Goal: Task Accomplishment & Management: Complete application form

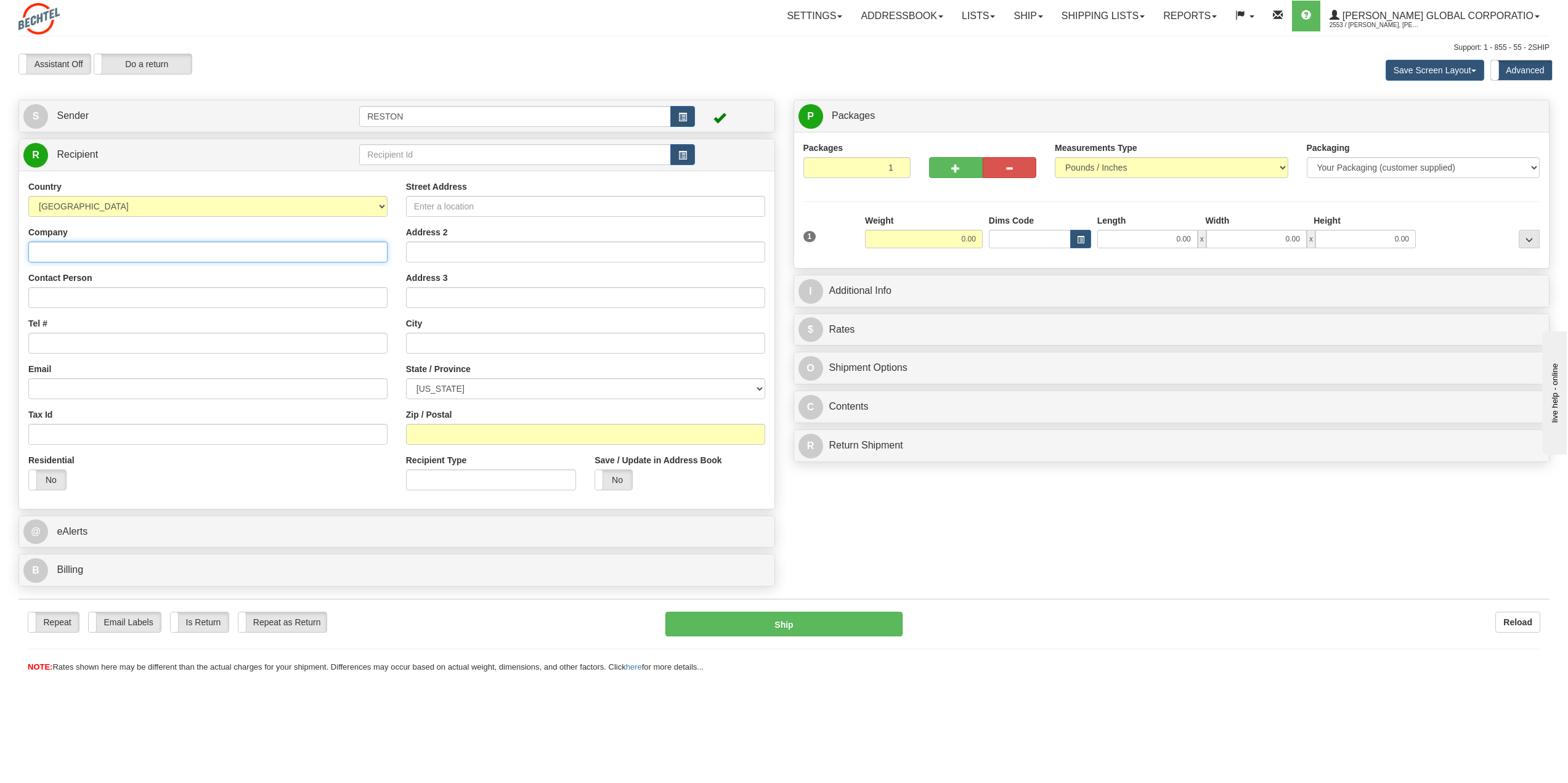
click at [172, 250] on input "Company" at bounding box center [207, 251] width 359 height 21
type input "[PERSON_NAME] Corporation"
type input "[PERSON_NAME]"
type input "[EMAIL_ADDRESS][PERSON_NAME][DOMAIN_NAME]"
type input "[STREET_ADDRESS]"
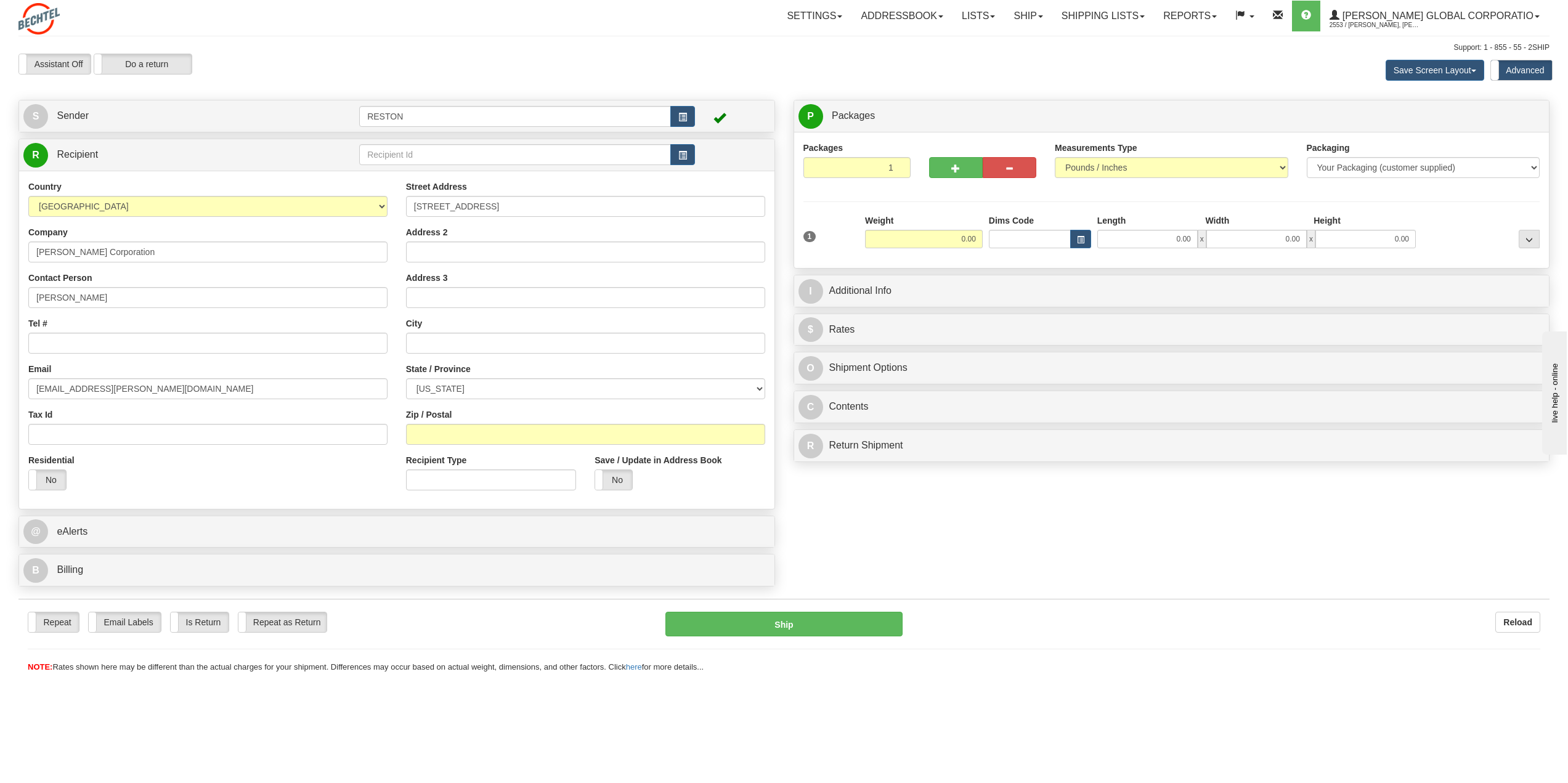
type input "Suite 110"
type input "Reston"
select select "VA"
type input "20190"
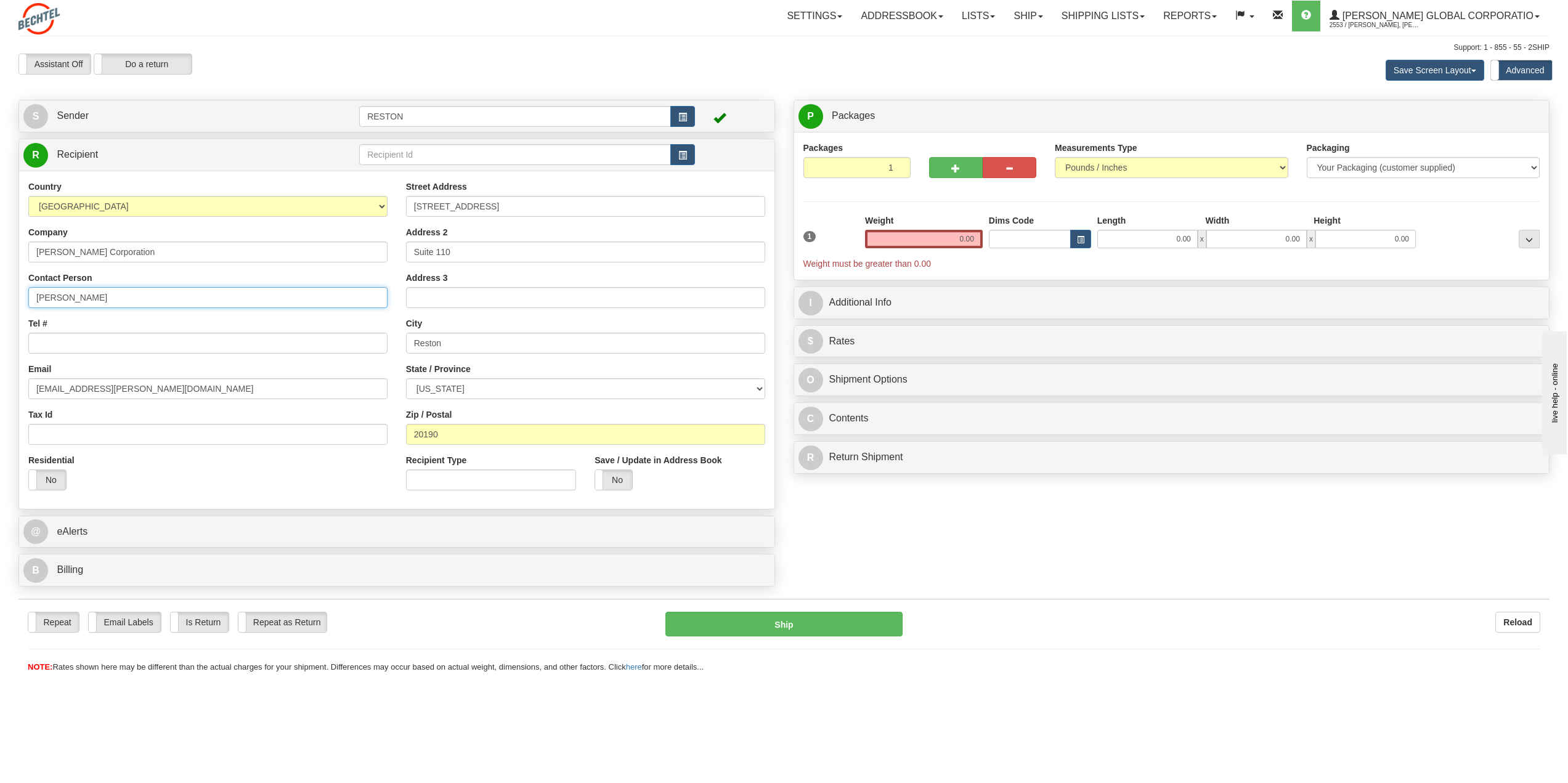
drag, startPoint x: 166, startPoint y: 290, endPoint x: 20, endPoint y: 292, distance: 146.0
click at [20, 292] on div "Country [GEOGRAPHIC_DATA] [GEOGRAPHIC_DATA] [GEOGRAPHIC_DATA] [GEOGRAPHIC_DATA]…" at bounding box center [208, 339] width 378 height 319
type input "[PERSON_NAME]"
drag, startPoint x: 113, startPoint y: 299, endPoint x: -123, endPoint y: 276, distance: 237.1
click at [0, 276] on html "Training Course Close Toggle navigation Settings Shipping Preferences New Sende…" at bounding box center [784, 391] width 1568 height 783
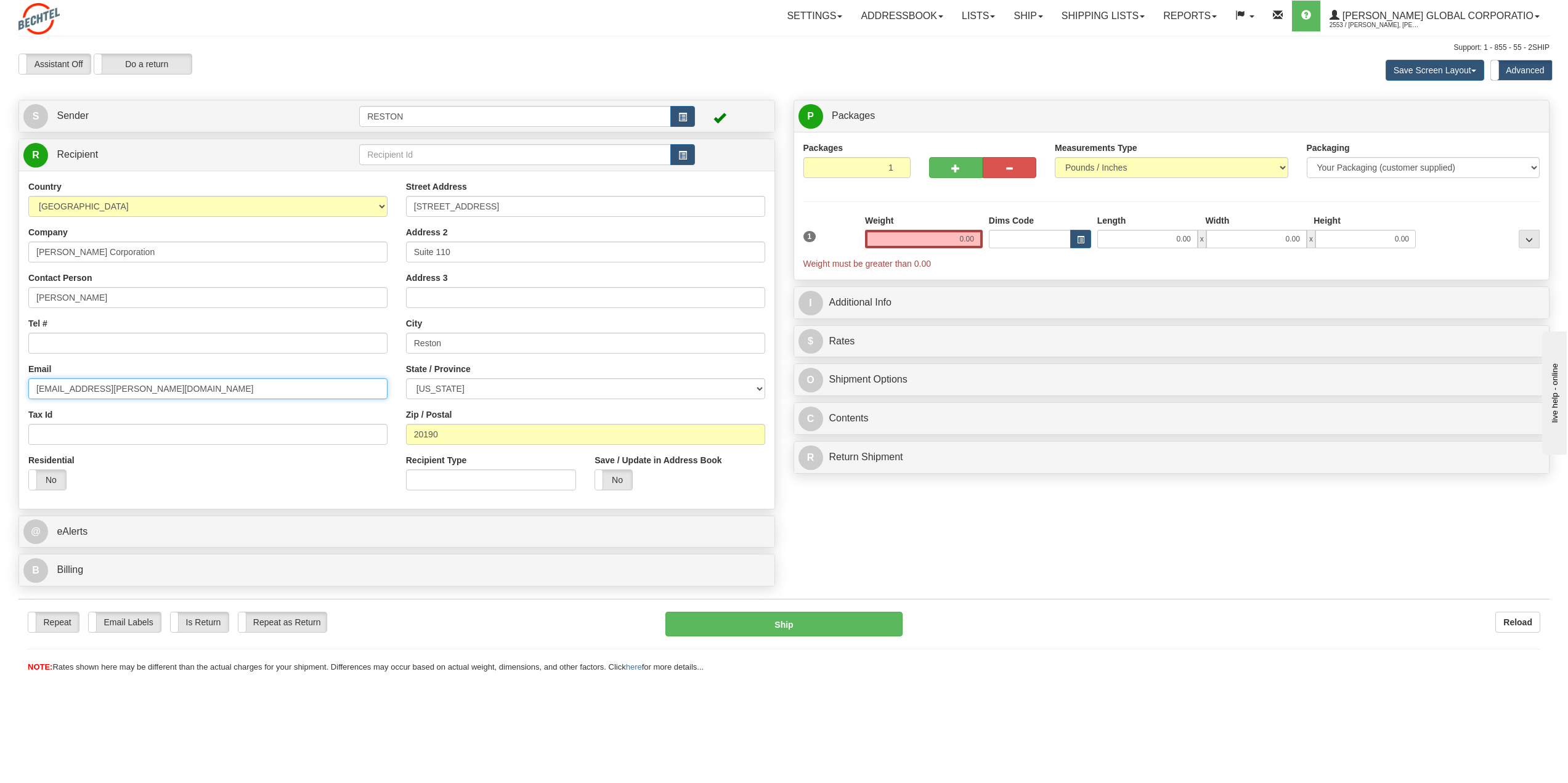
drag, startPoint x: 137, startPoint y: 392, endPoint x: -172, endPoint y: 363, distance: 310.4
click at [0, 363] on html "Training Course Close Toggle navigation Settings Shipping Preferences New Sende…" at bounding box center [784, 391] width 1568 height 783
paste input "waller1"
type input "[EMAIL_ADDRESS][PERSON_NAME][DOMAIN_NAME]"
click at [144, 343] on input "Tel #" at bounding box center [207, 342] width 359 height 21
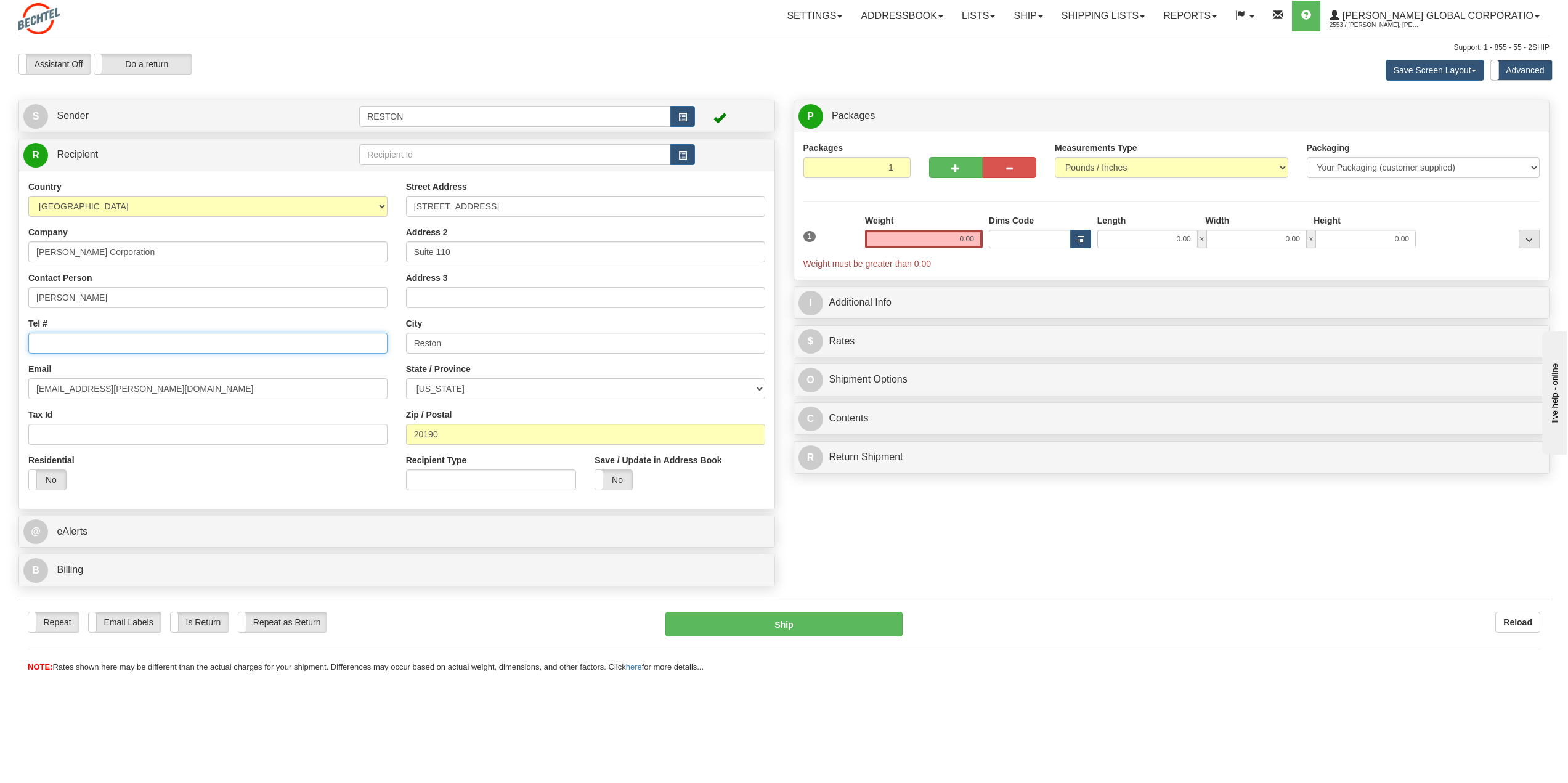
paste input "1 3035178664"
click at [46, 342] on input "1 3035178664" at bounding box center [207, 342] width 359 height 21
type input "13035178664"
click at [507, 202] on input "[STREET_ADDRESS]" at bounding box center [586, 206] width 359 height 21
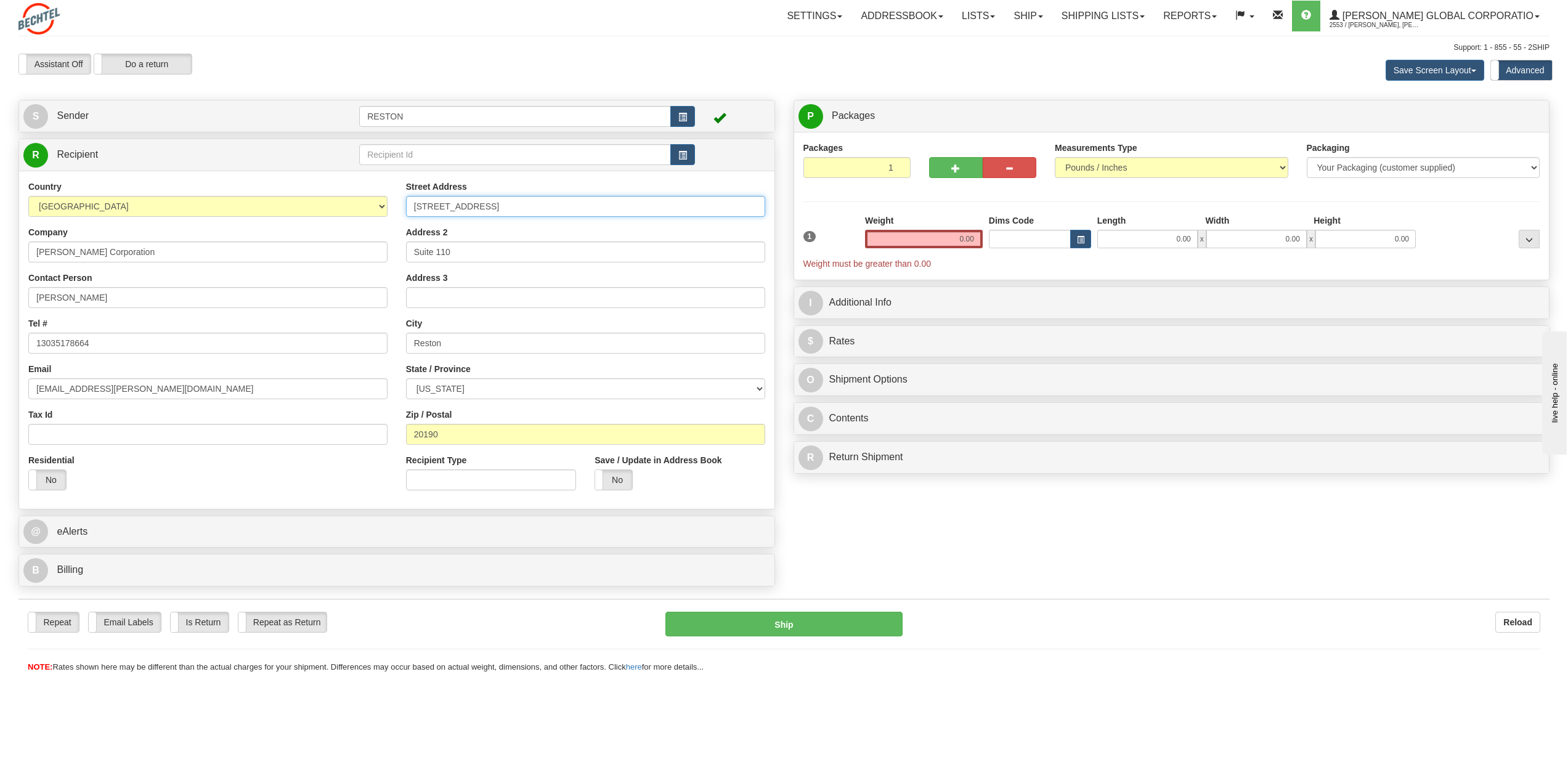
click at [507, 202] on input "[STREET_ADDRESS]" at bounding box center [586, 206] width 359 height 21
click at [470, 210] on input "[STREET_ADDRESS]" at bounding box center [586, 206] width 359 height 21
drag, startPoint x: 518, startPoint y: 211, endPoint x: 383, endPoint y: 210, distance: 135.0
click at [383, 210] on div "Country [GEOGRAPHIC_DATA] [GEOGRAPHIC_DATA] [GEOGRAPHIC_DATA] [GEOGRAPHIC_DATA]…" at bounding box center [397, 339] width 755 height 319
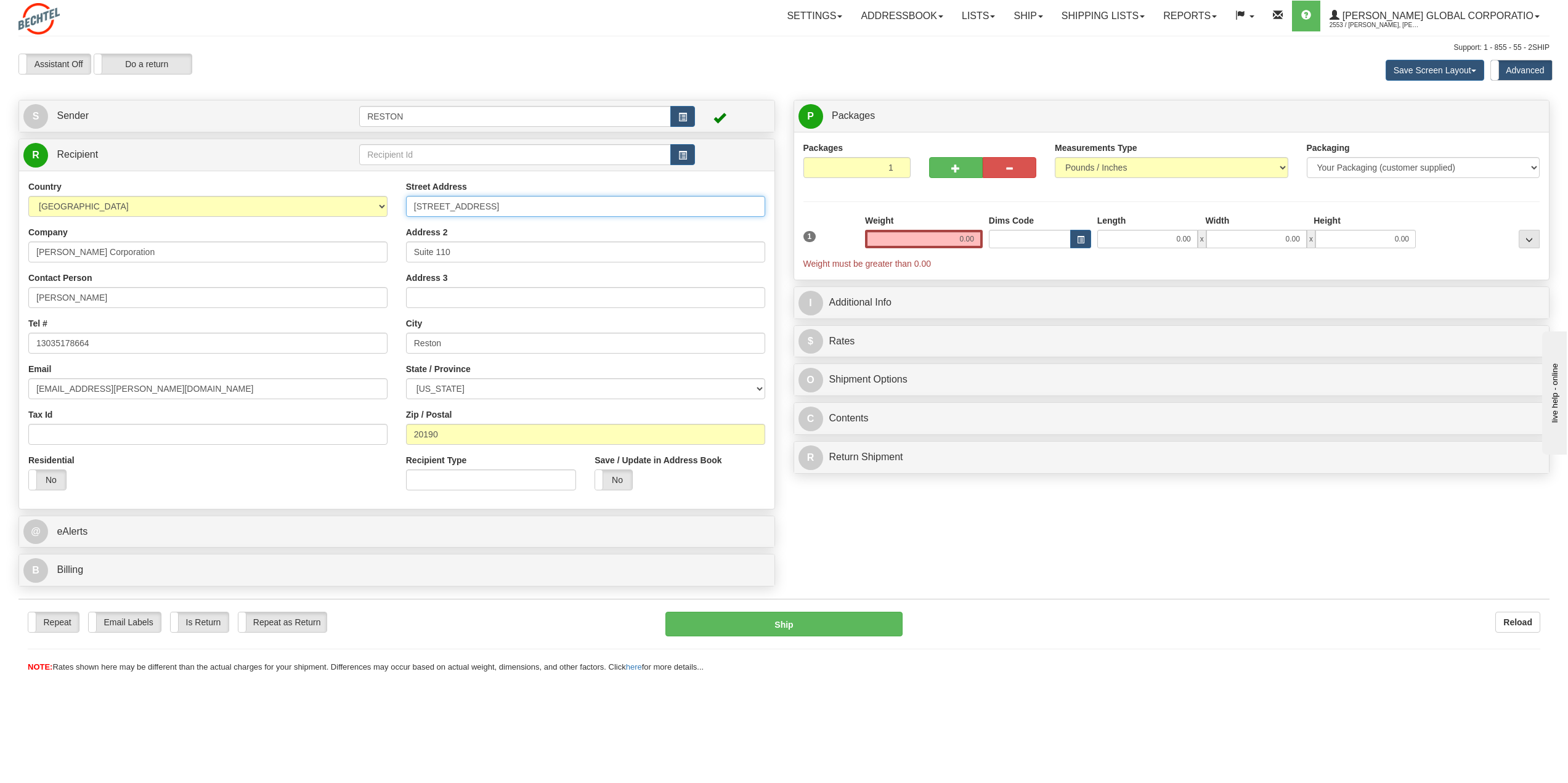
paste input "Ulster S"
type input "[STREET_ADDRESS]"
drag, startPoint x: 474, startPoint y: 243, endPoint x: 377, endPoint y: 241, distance: 97.0
click at [377, 241] on div "Country [GEOGRAPHIC_DATA] [GEOGRAPHIC_DATA] [GEOGRAPHIC_DATA] [GEOGRAPHIC_DATA]…" at bounding box center [397, 339] width 755 height 319
type input "Suite 230"
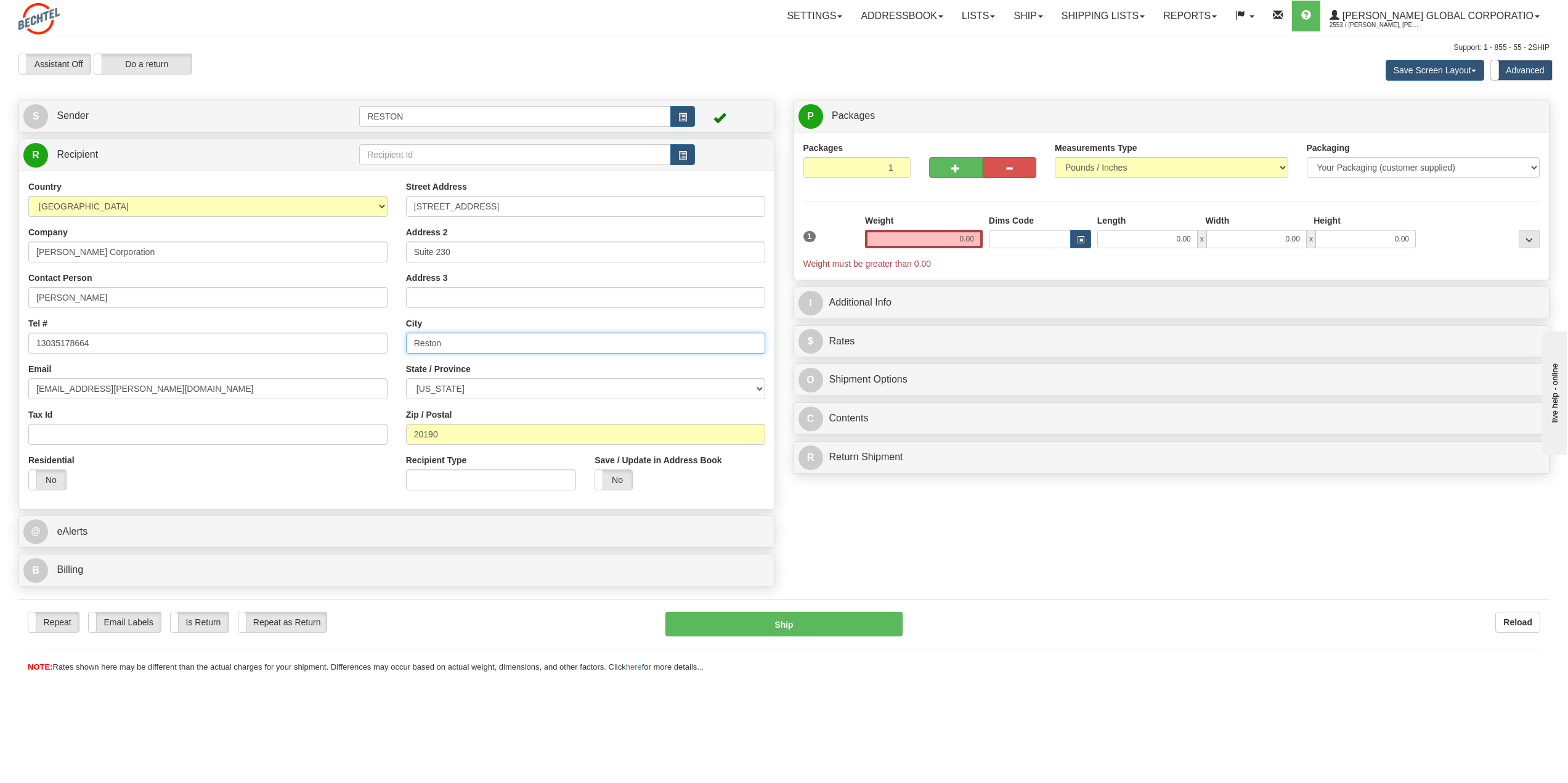
drag, startPoint x: 496, startPoint y: 337, endPoint x: 251, endPoint y: 329, distance: 245.1
click at [251, 329] on div "Country [GEOGRAPHIC_DATA] [GEOGRAPHIC_DATA] [GEOGRAPHIC_DATA] [GEOGRAPHIC_DATA]…" at bounding box center [397, 339] width 755 height 319
type input "e"
type input "[GEOGRAPHIC_DATA]"
select select "CO"
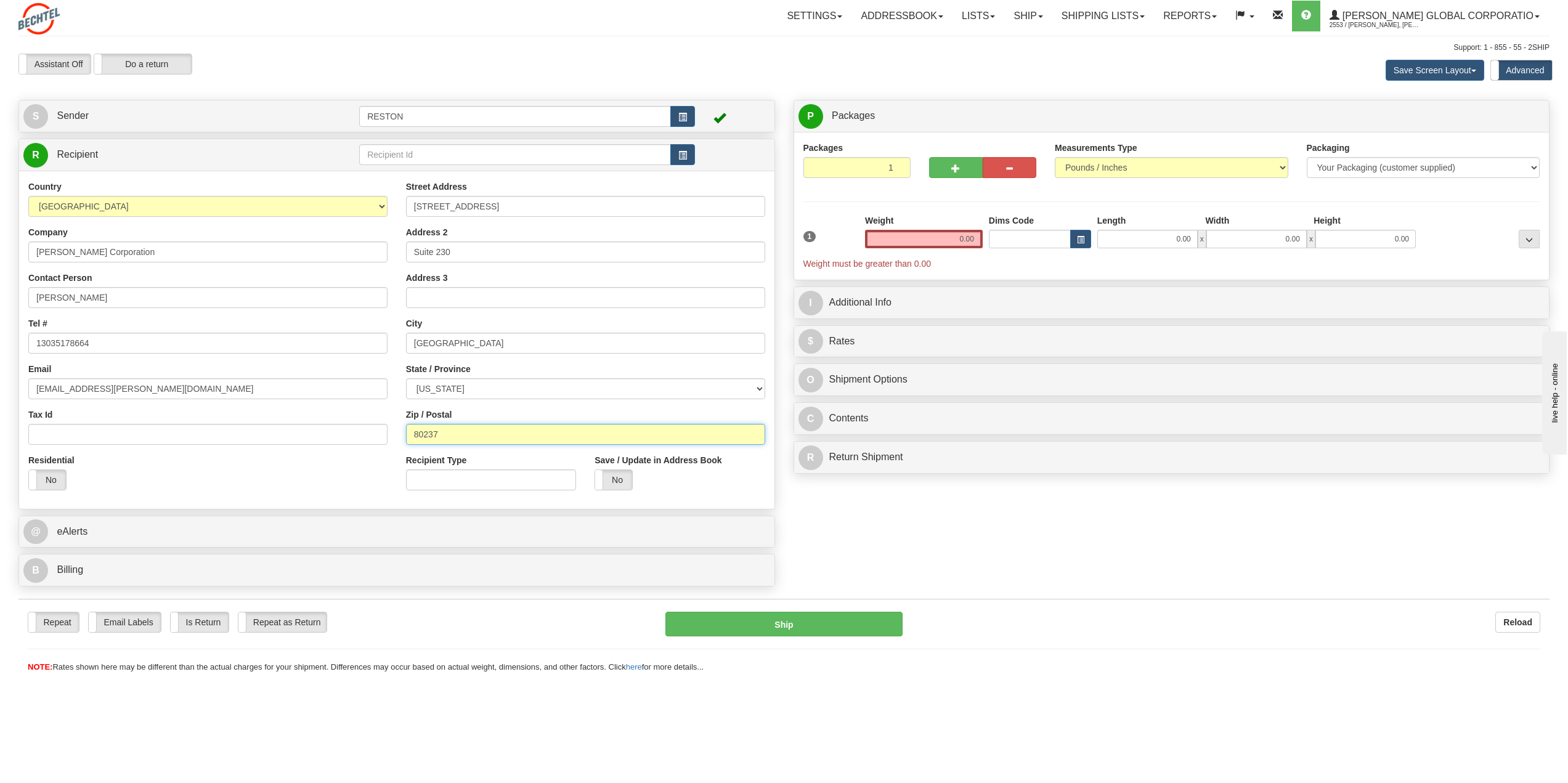
type input "80237"
click at [247, 437] on input "Tax Id" at bounding box center [207, 434] width 359 height 21
drag, startPoint x: 944, startPoint y: 238, endPoint x: 976, endPoint y: 226, distance: 34.2
click at [976, 226] on div "Weight 0.00" at bounding box center [924, 231] width 118 height 34
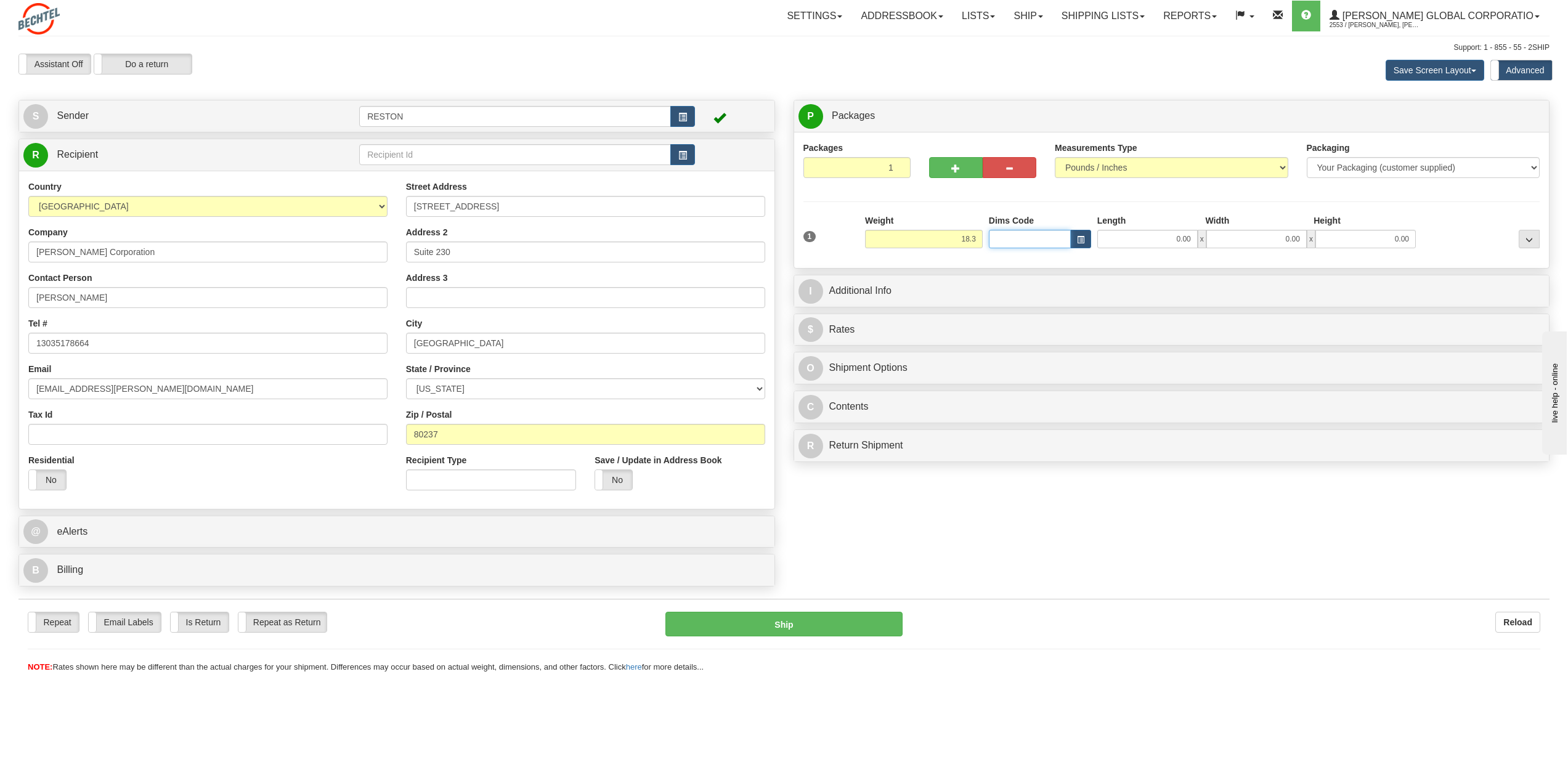
type input "18.30"
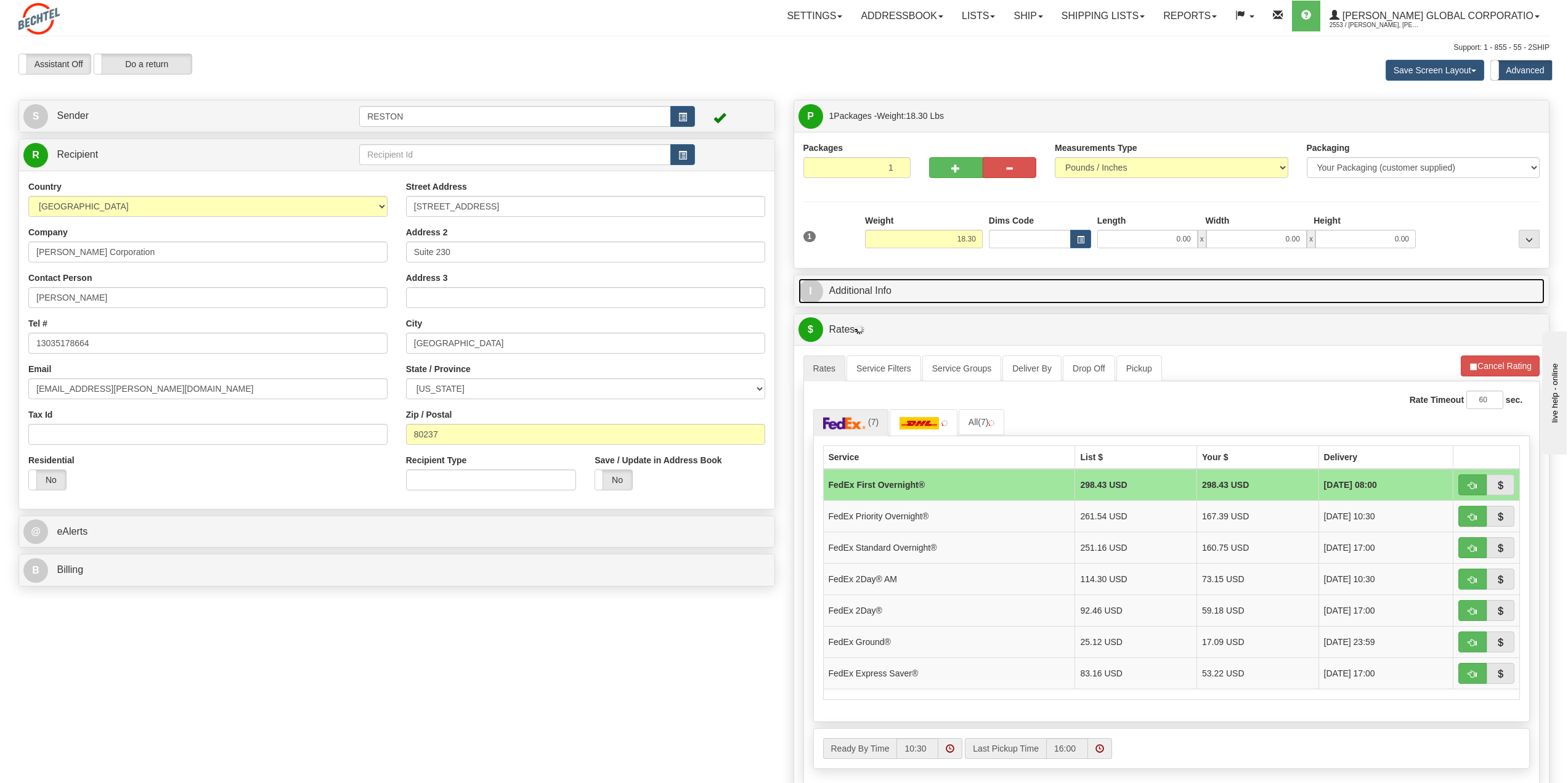
click at [959, 286] on link "I Additional Info" at bounding box center [1172, 291] width 747 height 25
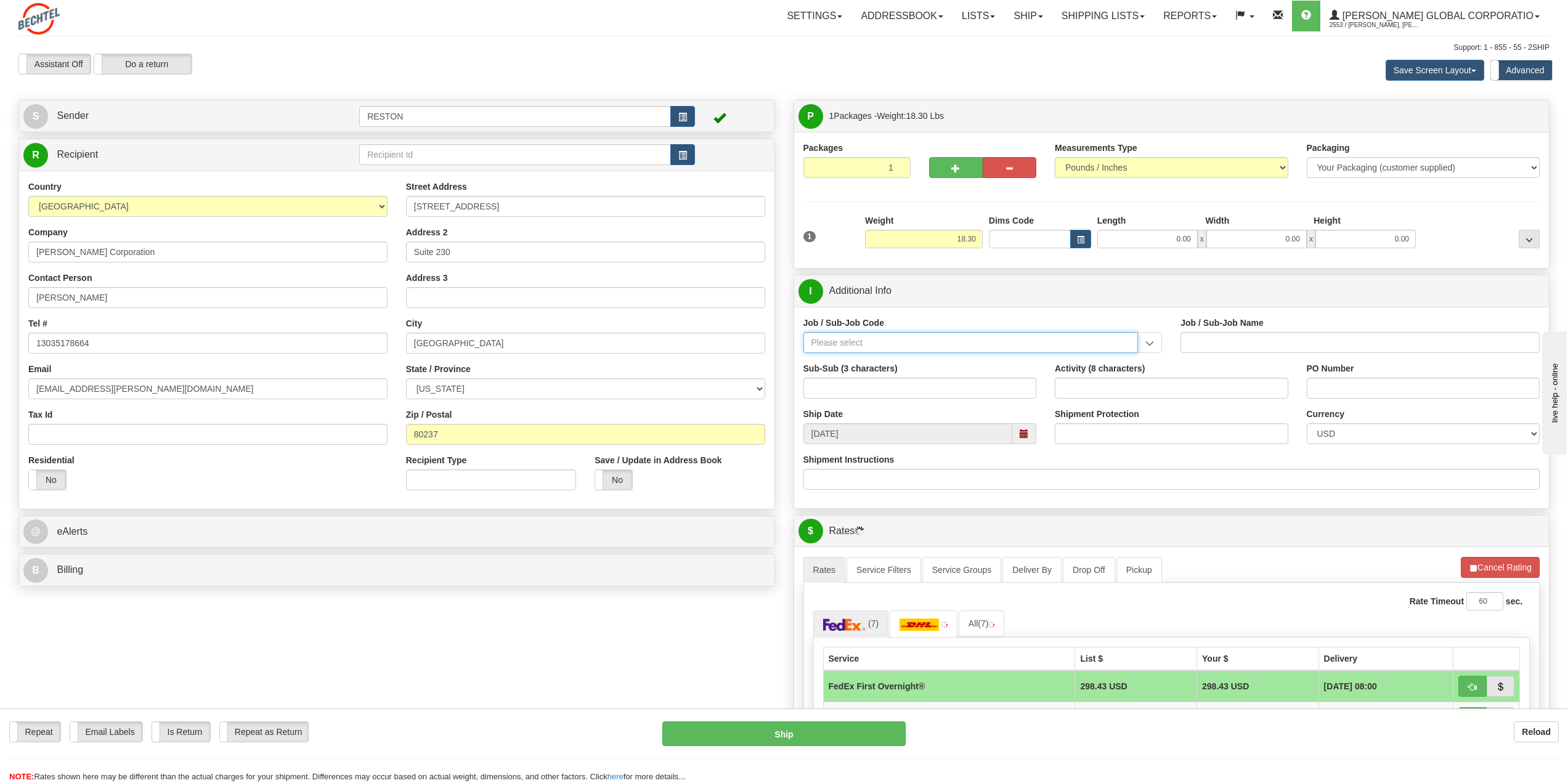
click at [924, 342] on input "Job / Sub-Job Code" at bounding box center [971, 342] width 335 height 21
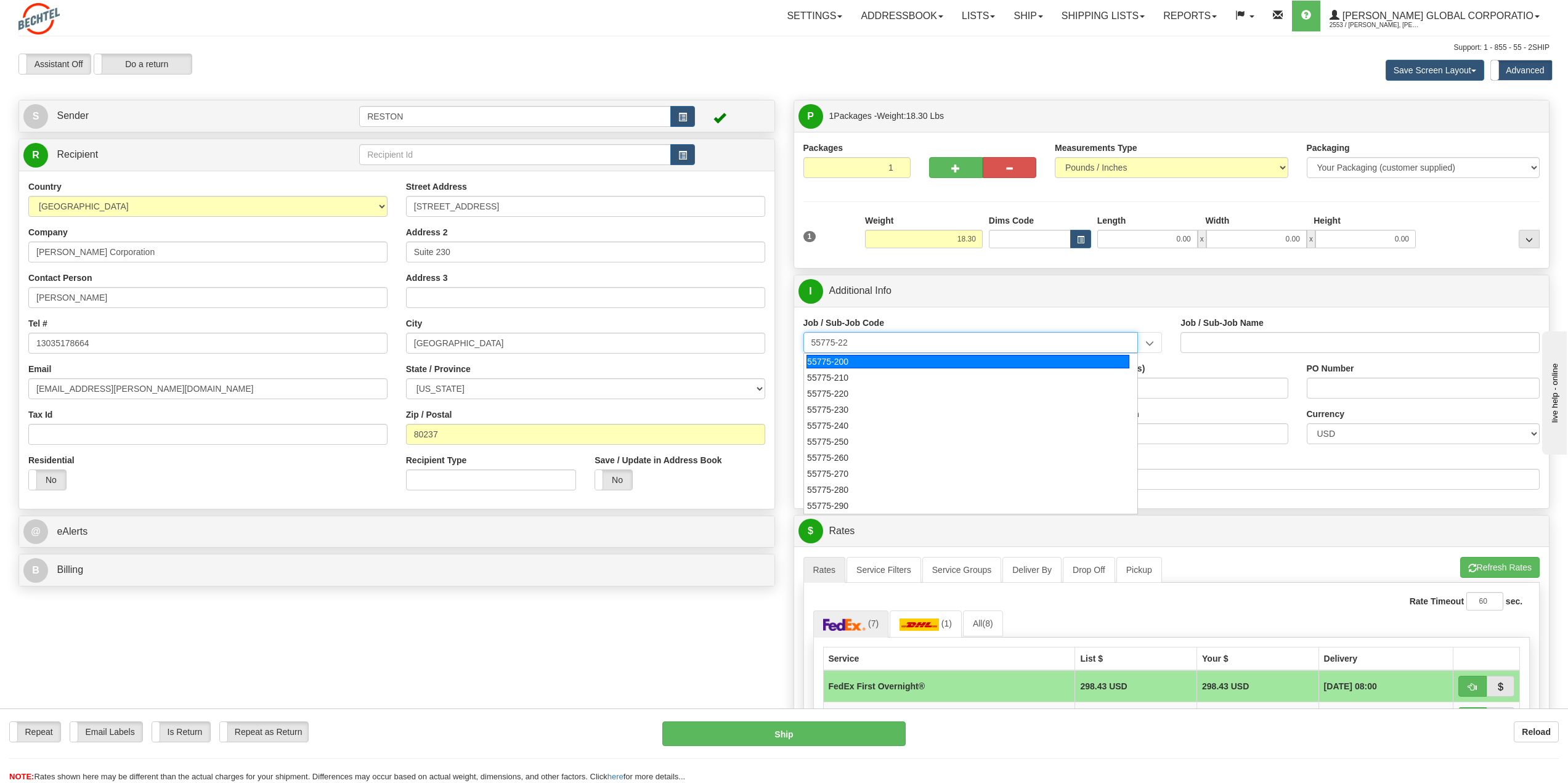
type input "55775-220"
click at [938, 365] on div "55775-220" at bounding box center [969, 361] width 323 height 14
type input "INVESTMENT - [GEOGRAPHIC_DATA] ENTRY"
type input "55775-220"
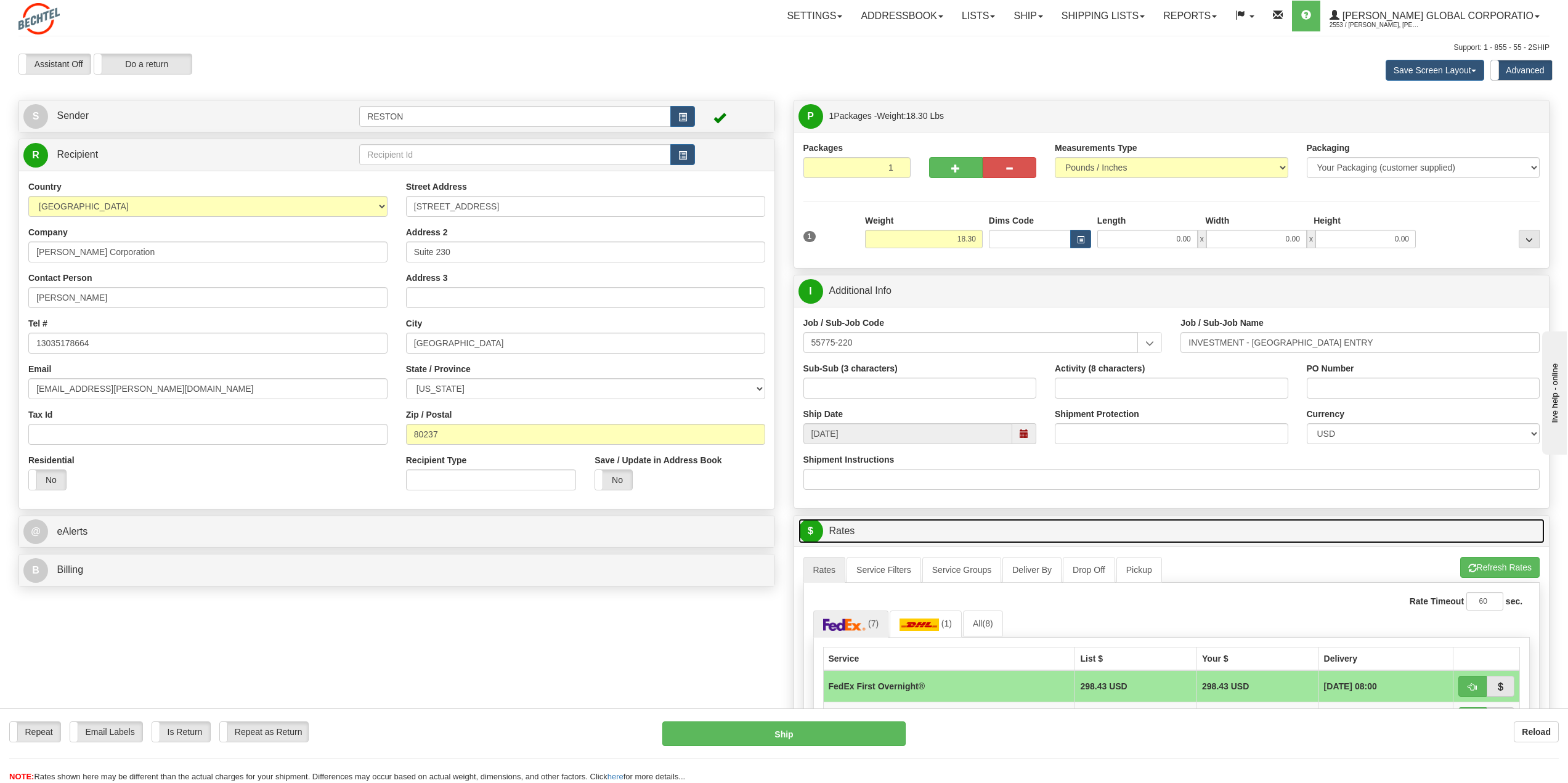
click at [894, 520] on link "$ Rates" at bounding box center [1172, 531] width 747 height 25
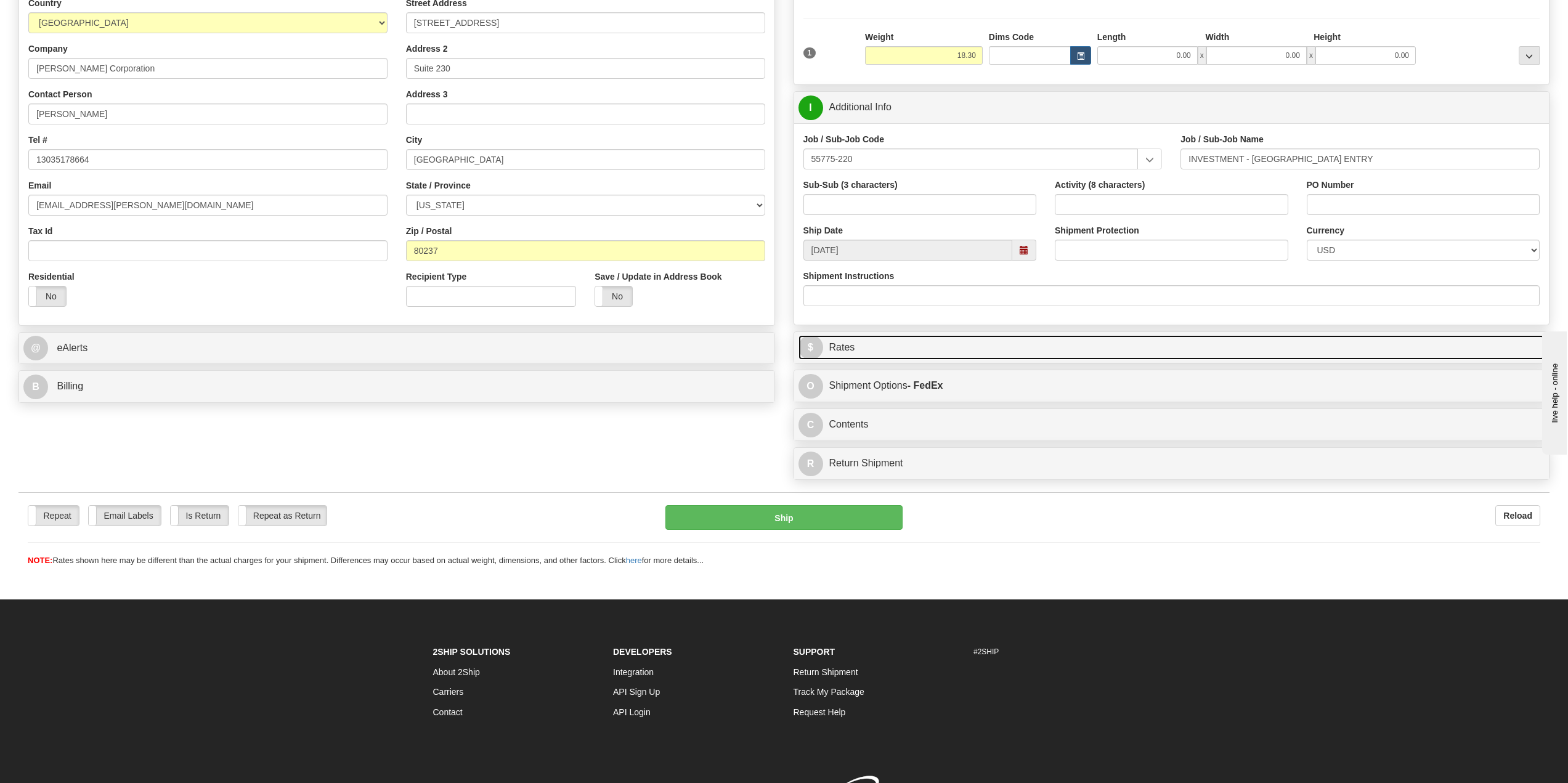
scroll to position [184, 0]
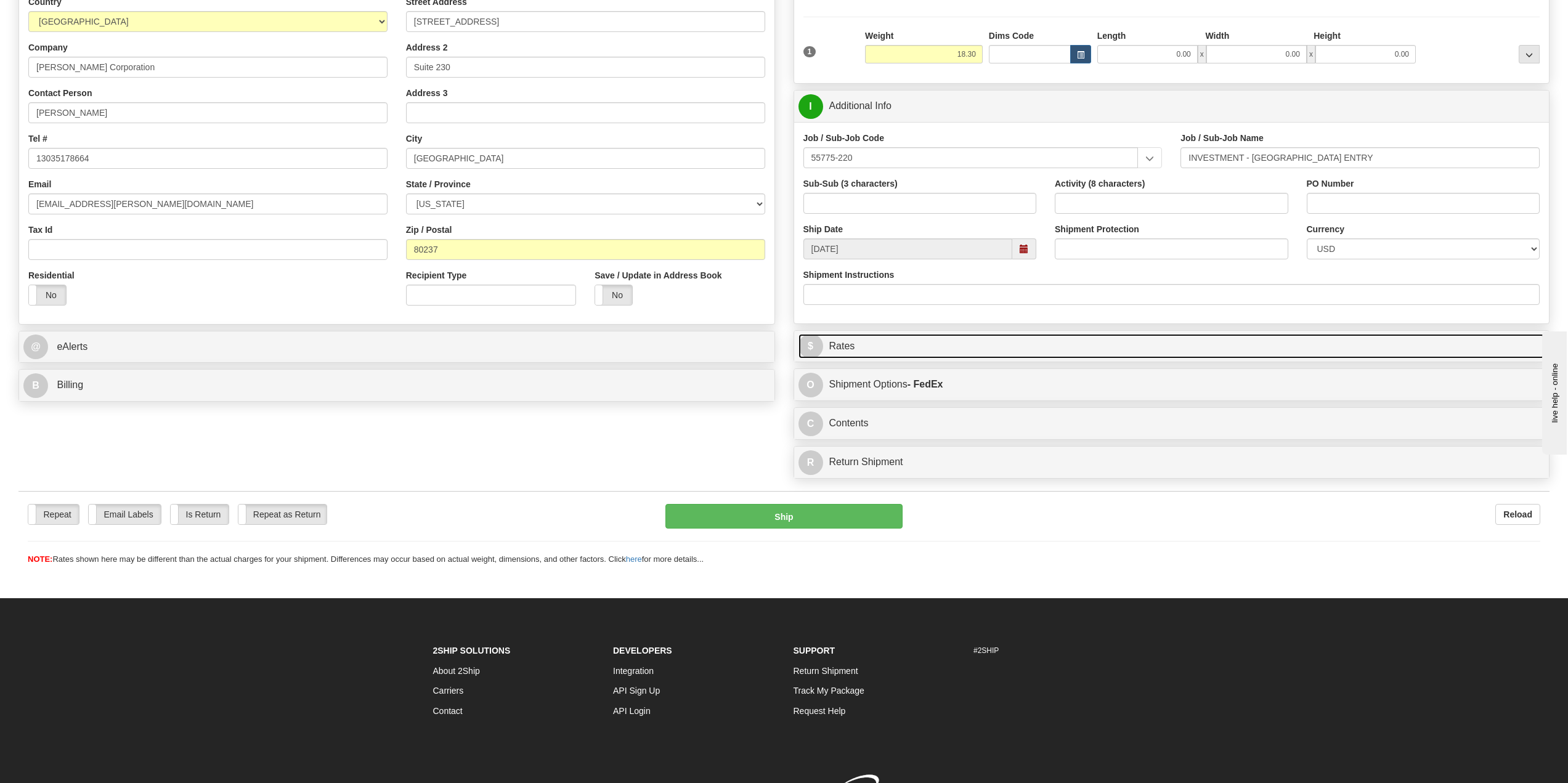
click at [913, 349] on link "$ Rates" at bounding box center [1172, 346] width 747 height 25
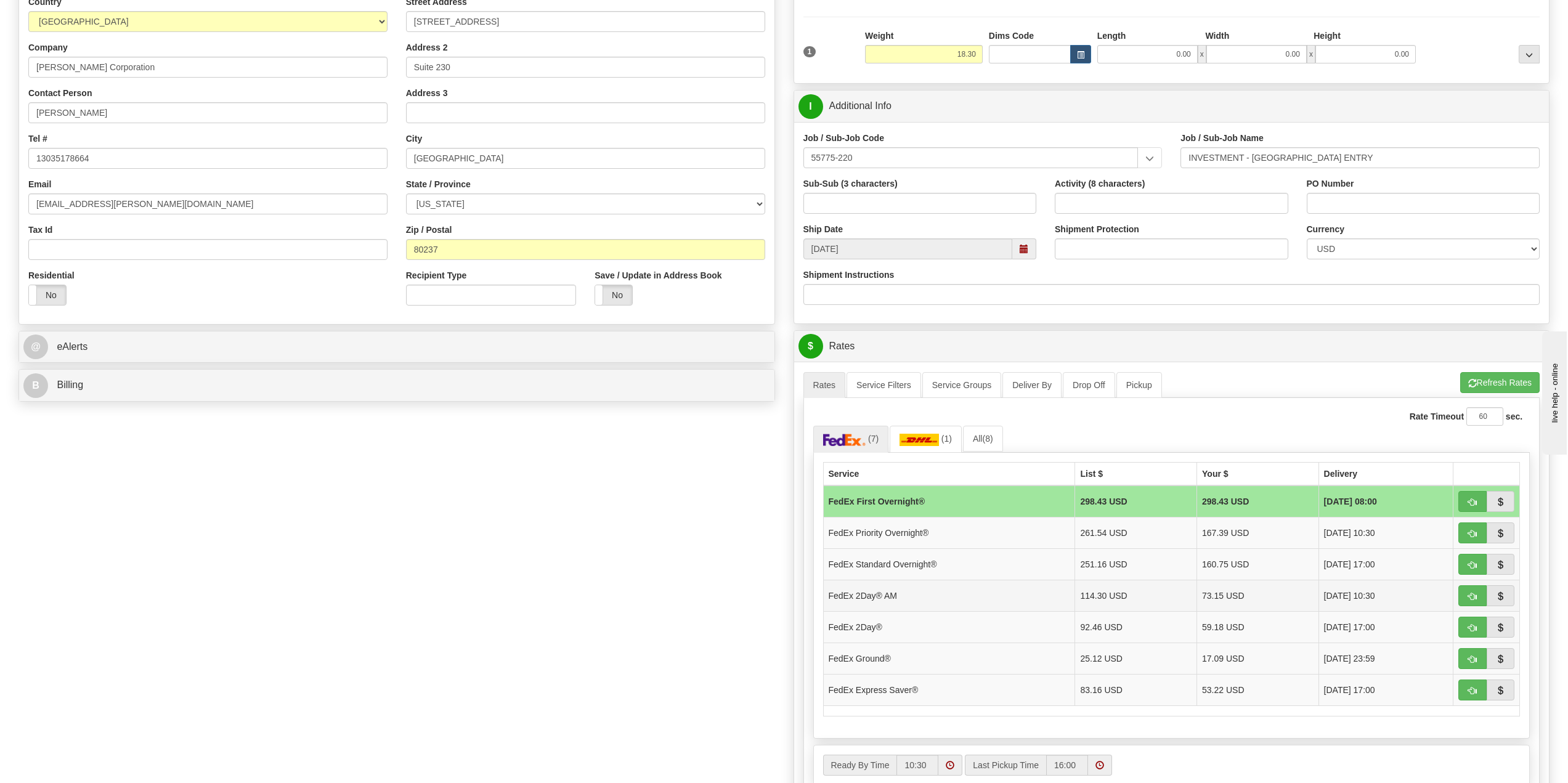
click at [946, 606] on td "FedEx 2Day® AM" at bounding box center [949, 596] width 252 height 32
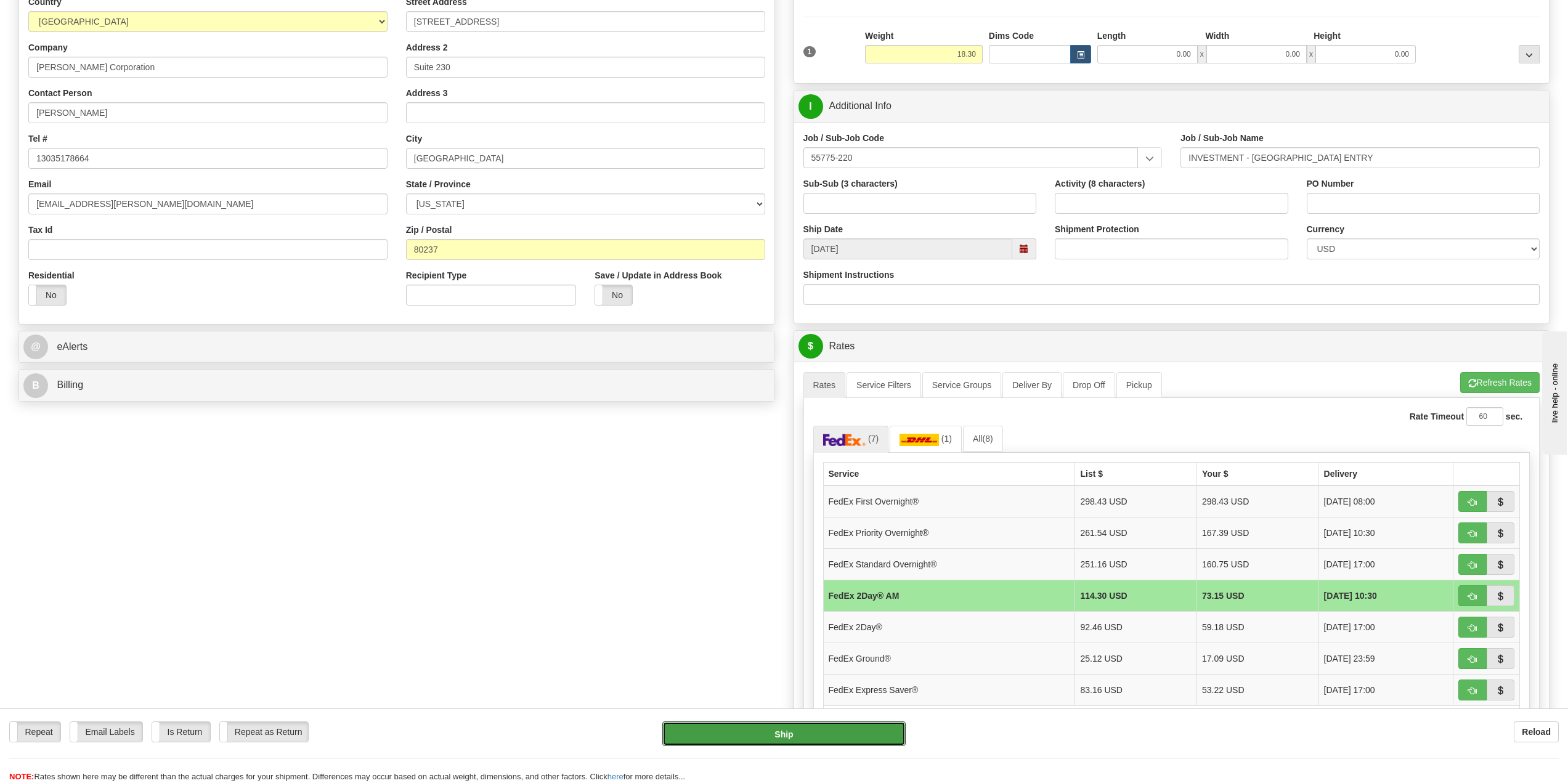
drag, startPoint x: 756, startPoint y: 739, endPoint x: 671, endPoint y: 326, distance: 421.7
click at [671, 326] on form "Pre-print Ship Docs. [GEOGRAPHIC_DATA] Close Consolidation Unit Close Consolida…" at bounding box center [784, 459] width 1531 height 1088
click at [85, 334] on div "@ eAlerts" at bounding box center [397, 347] width 755 height 32
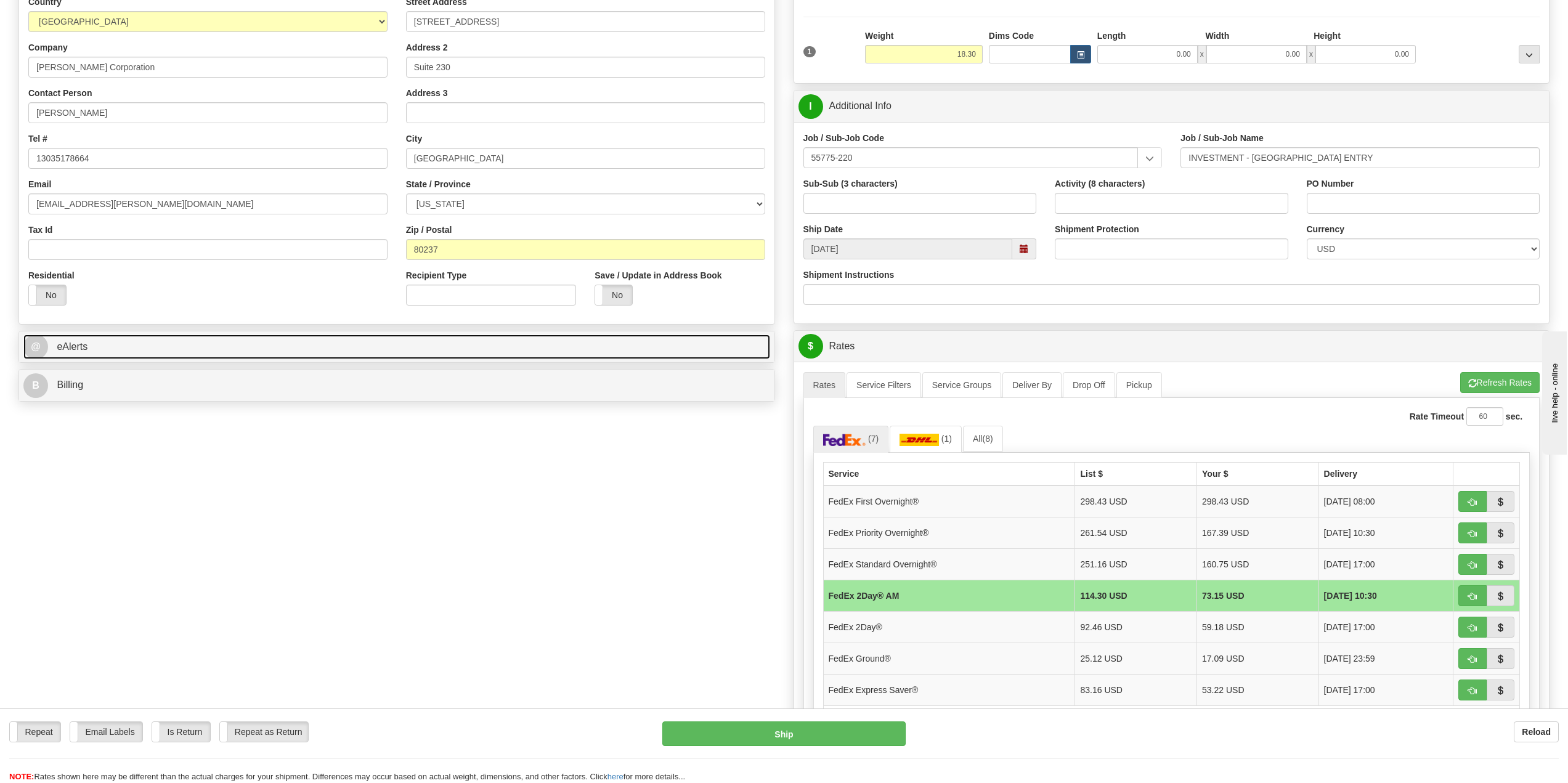
click at [88, 342] on span "eAlerts" at bounding box center [72, 347] width 31 height 11
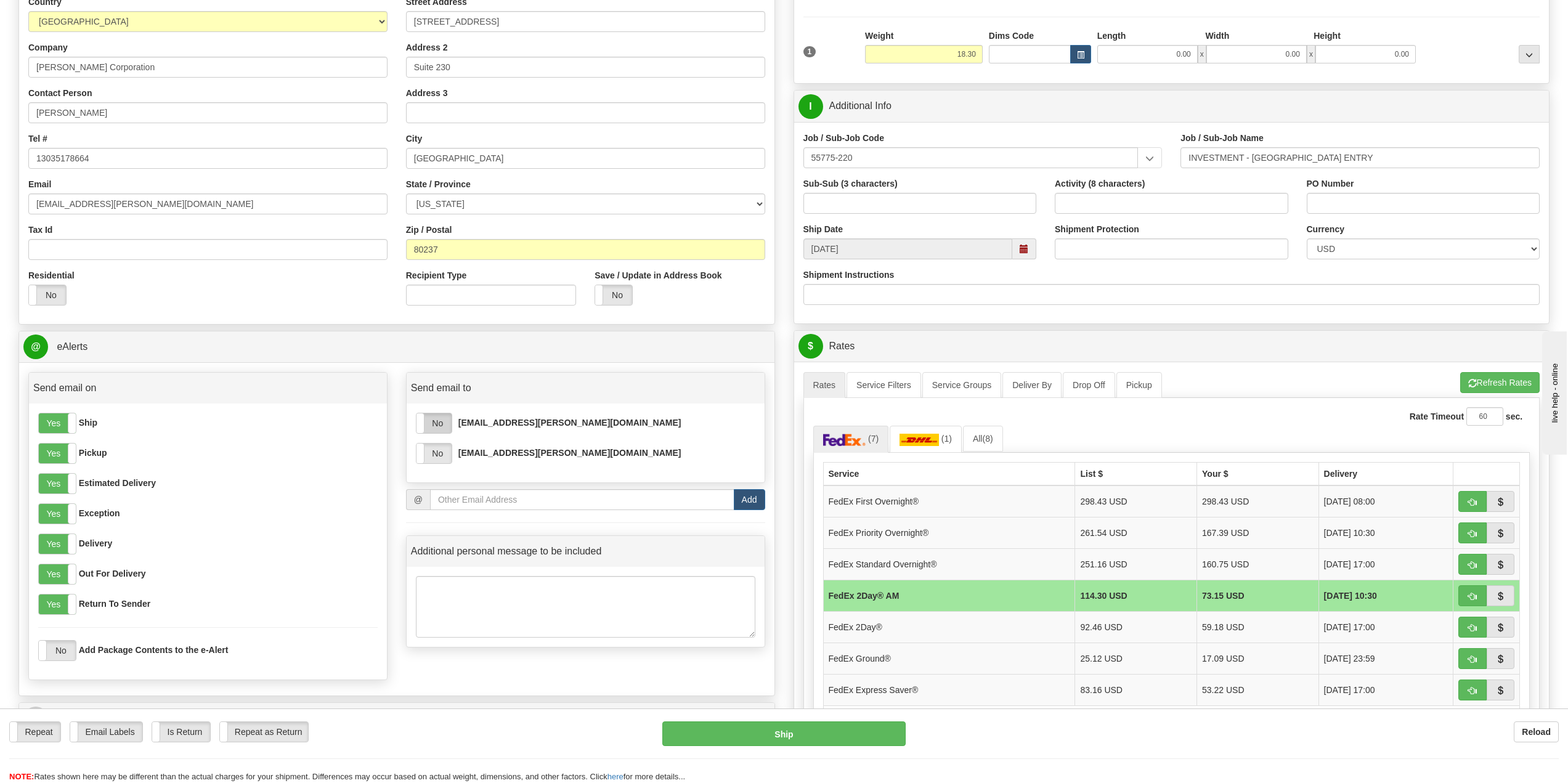
click at [449, 429] on label "No" at bounding box center [434, 423] width 35 height 19
click at [447, 461] on label "No" at bounding box center [434, 453] width 35 height 19
drag, startPoint x: 462, startPoint y: 506, endPoint x: 467, endPoint y: 502, distance: 6.4
click at [463, 506] on input "email" at bounding box center [582, 500] width 304 height 21
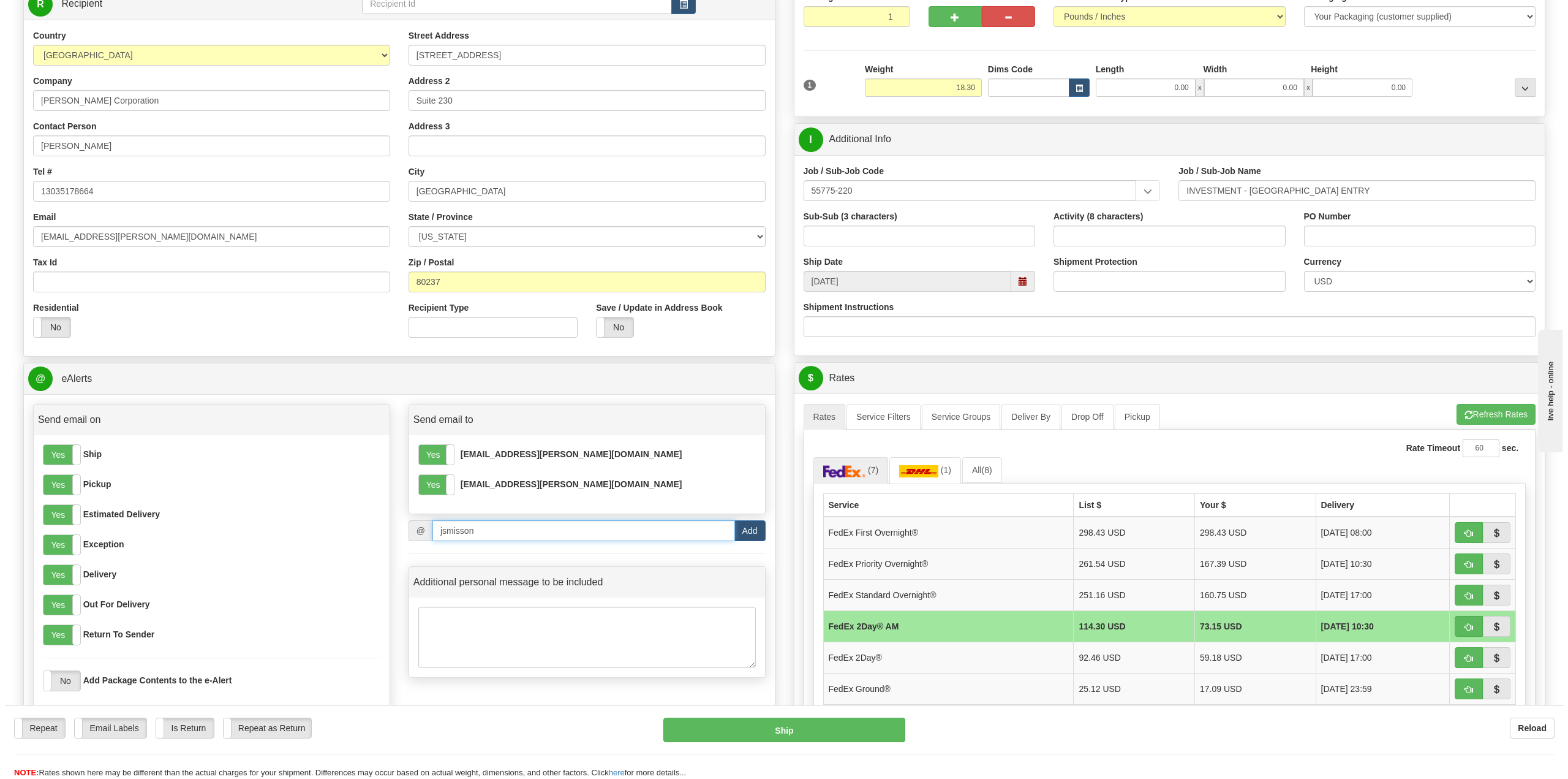
scroll to position [123, 0]
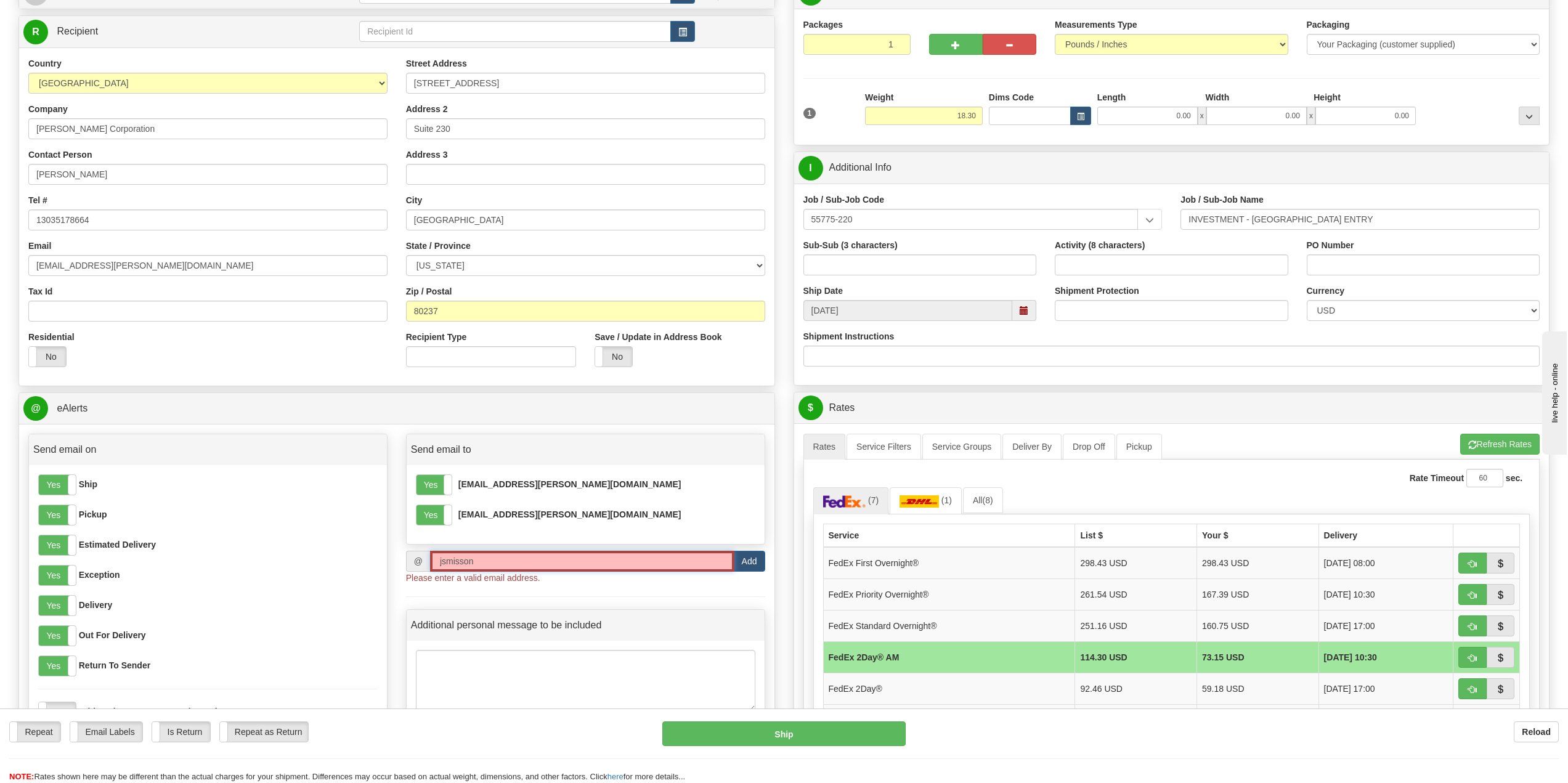
drag, startPoint x: 506, startPoint y: 561, endPoint x: 220, endPoint y: 507, distance: 291.1
click at [220, 507] on div "Send email on Yes No Ship Yes No Pickup Yes No Estimated Delivery Yes No Except…" at bounding box center [397, 591] width 755 height 314
paste input "@[PERSON_NAME][DOMAIN_NAME]"
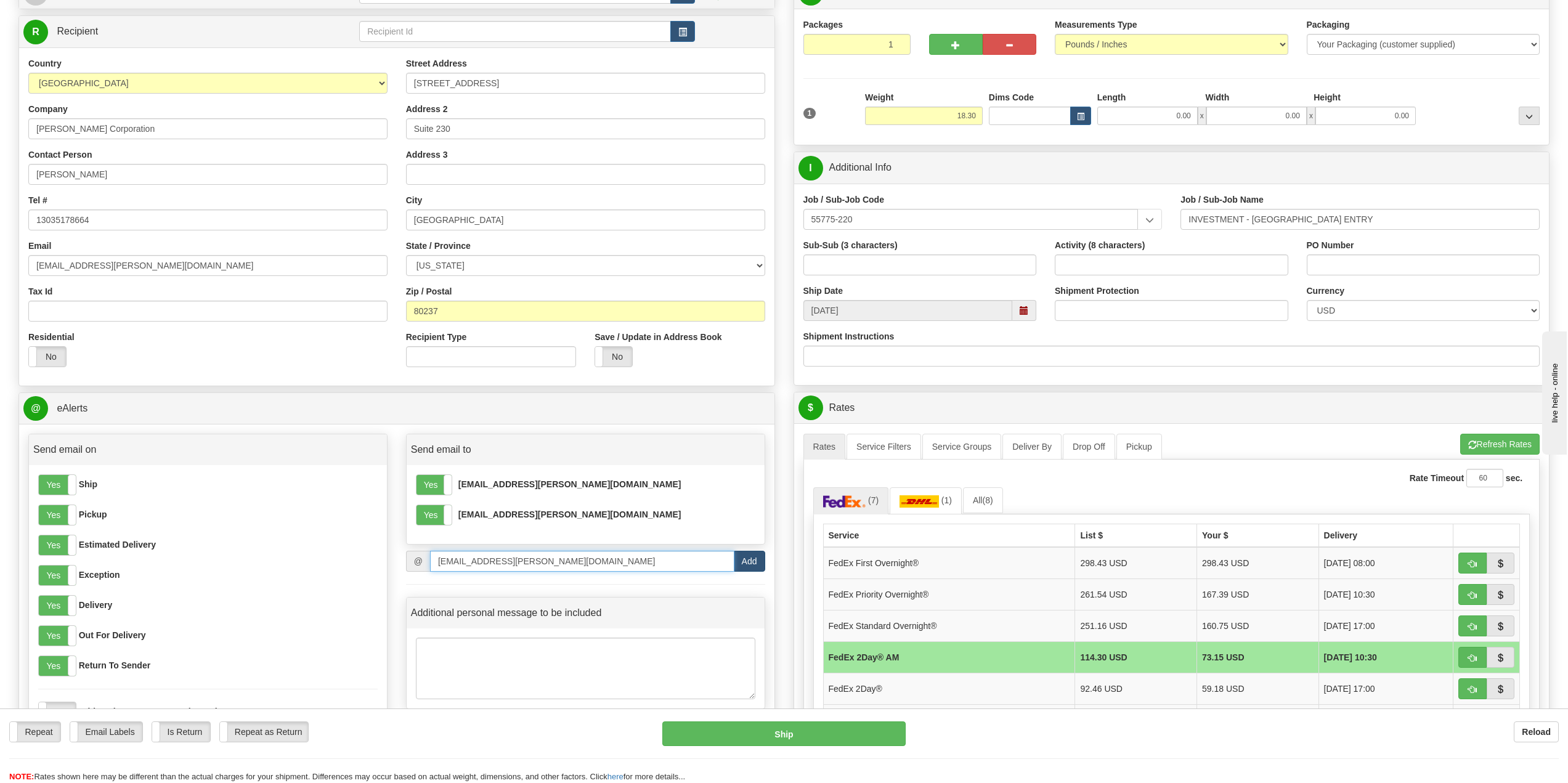
type input "[EMAIL_ADDRESS][PERSON_NAME][DOMAIN_NAME]"
click at [747, 558] on button "Add" at bounding box center [750, 561] width 32 height 21
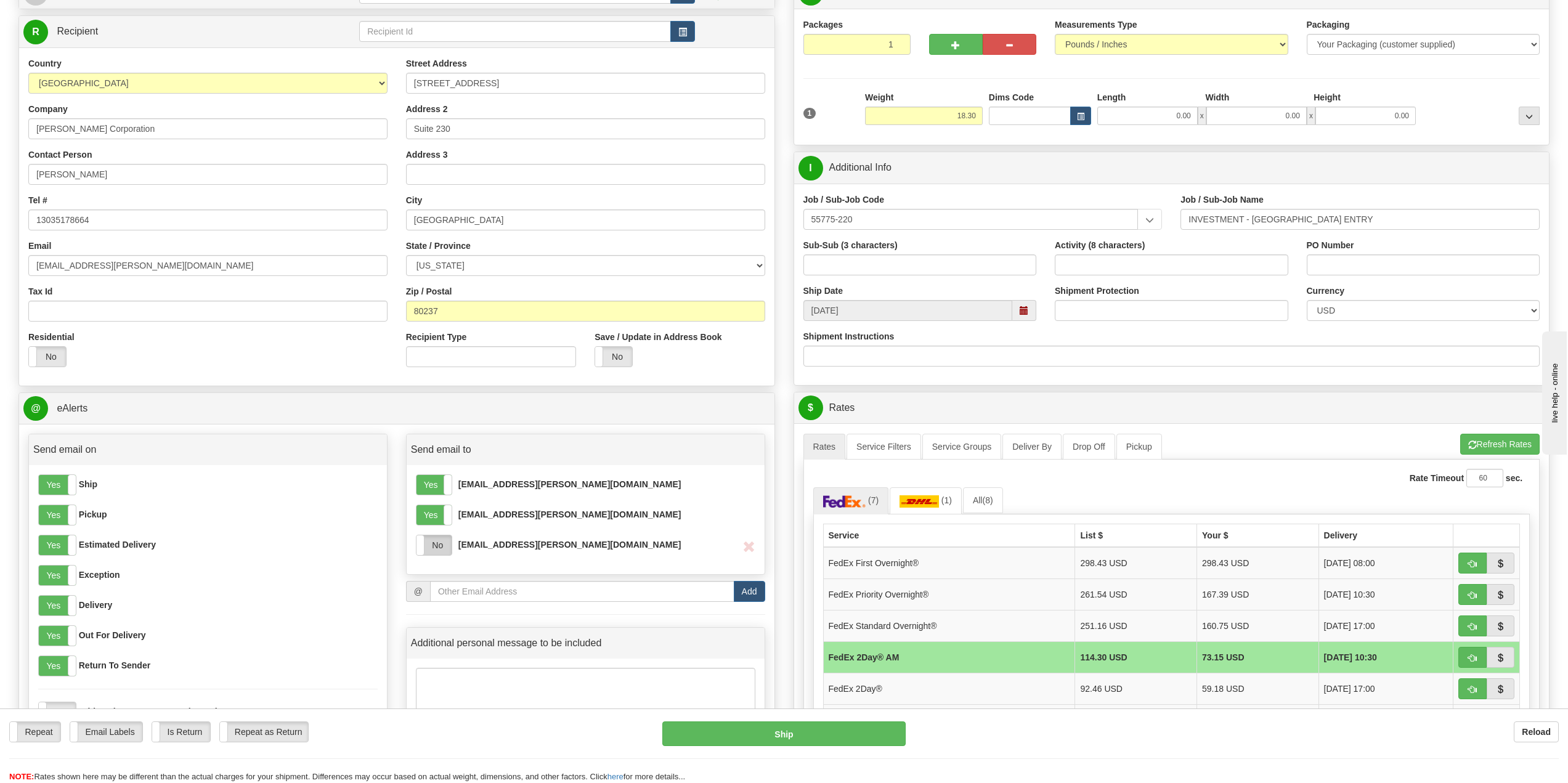
click at [433, 548] on label "No" at bounding box center [434, 545] width 35 height 19
click at [804, 732] on button "Ship" at bounding box center [784, 733] width 243 height 24
type input "49"
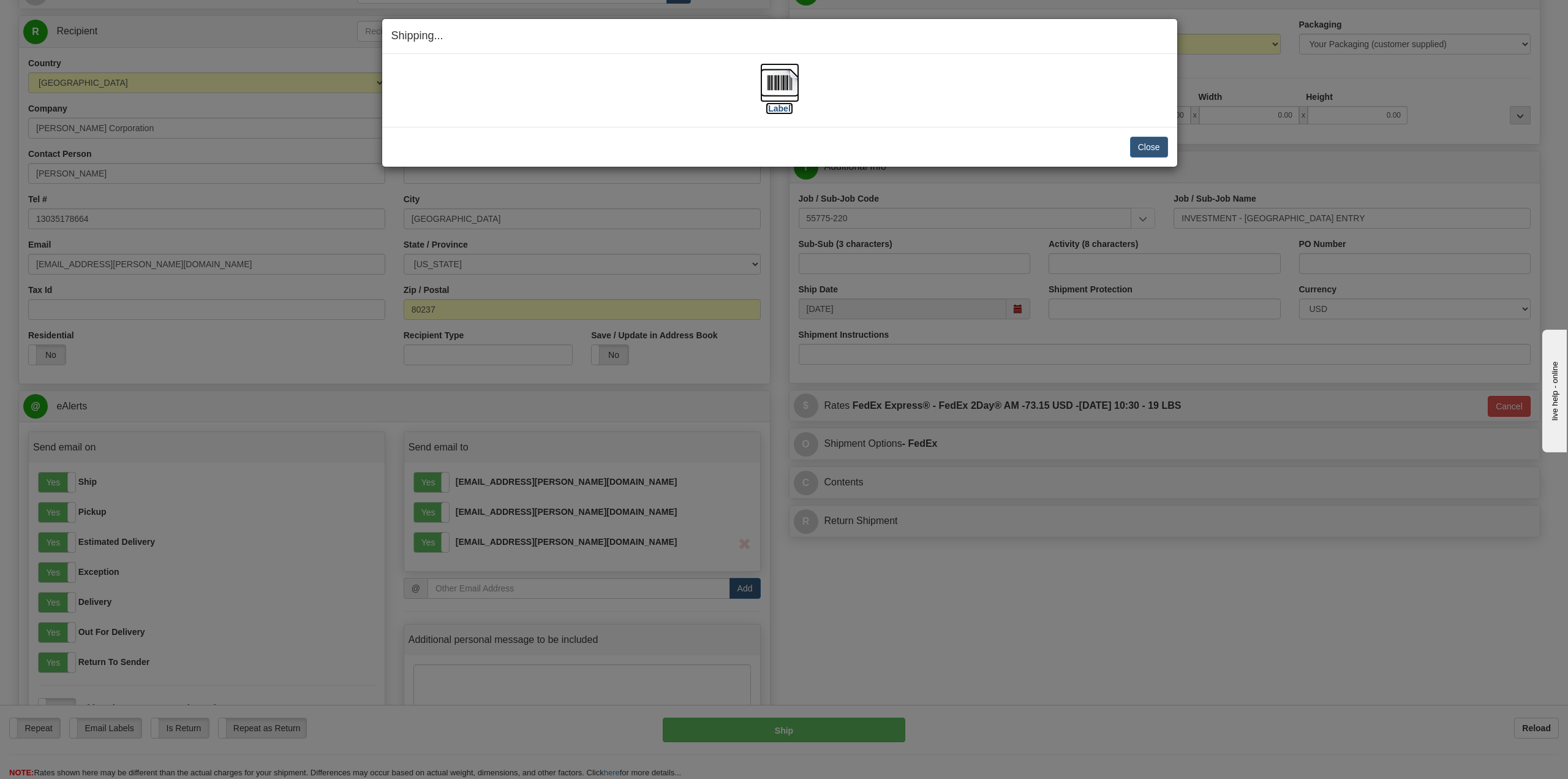
click at [785, 111] on label "[Label]" at bounding box center [779, 108] width 28 height 12
